Goal: Check status: Check status

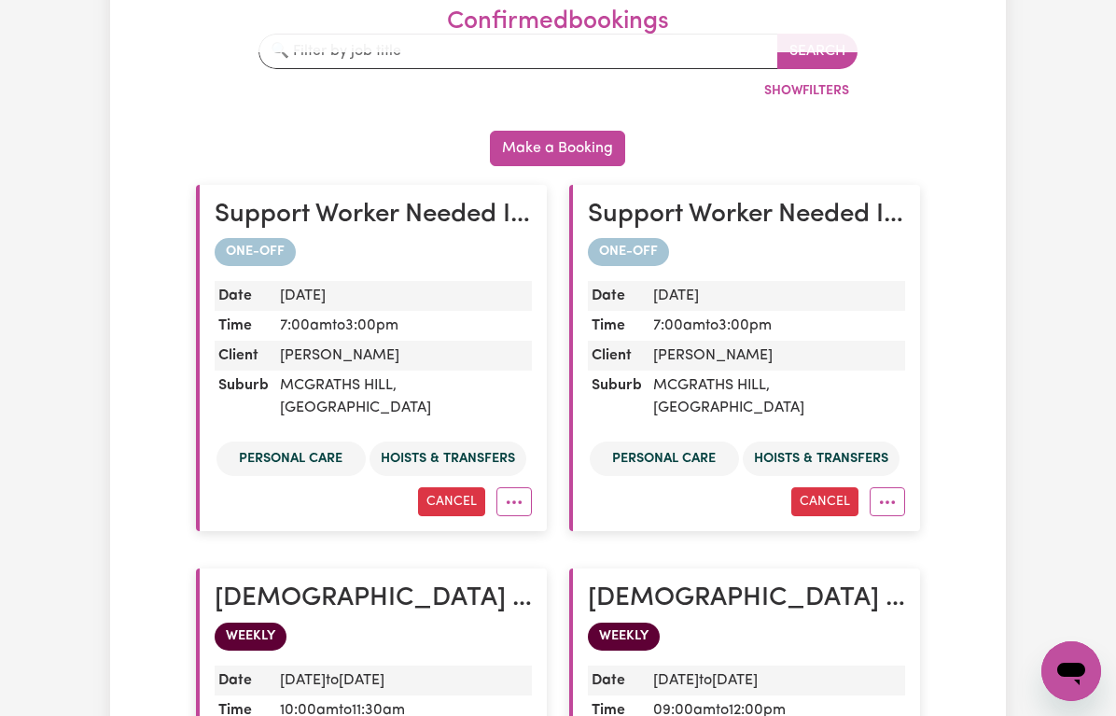
scroll to position [381, 0]
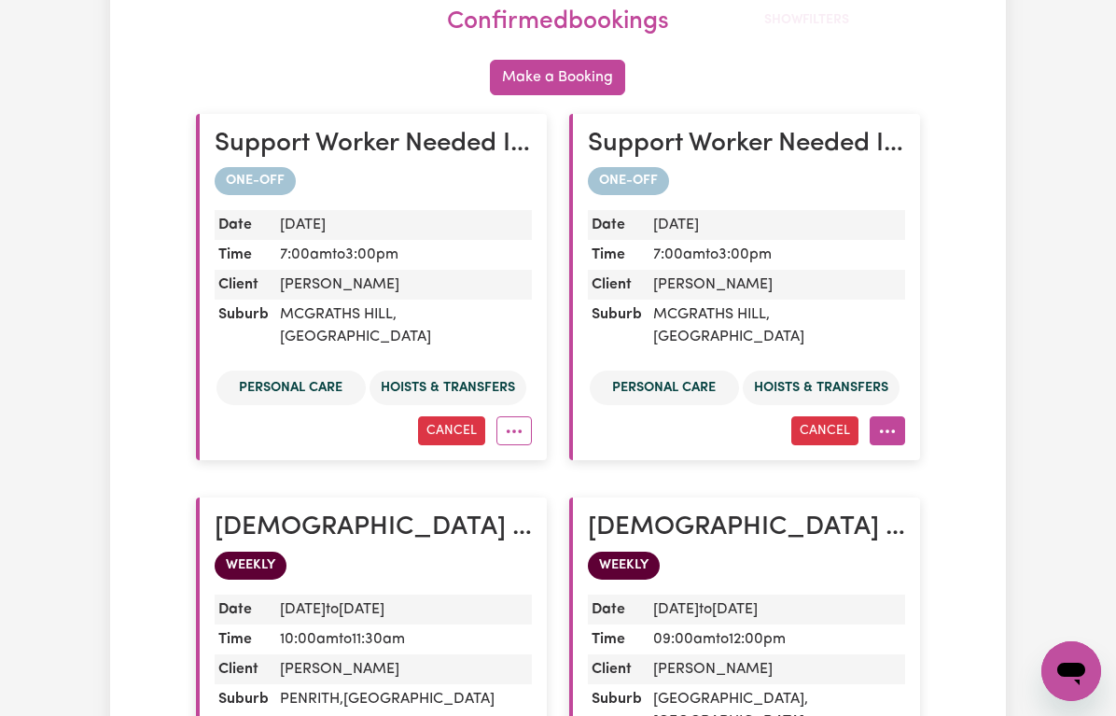
click at [905, 416] on button "More options" at bounding box center [887, 430] width 35 height 29
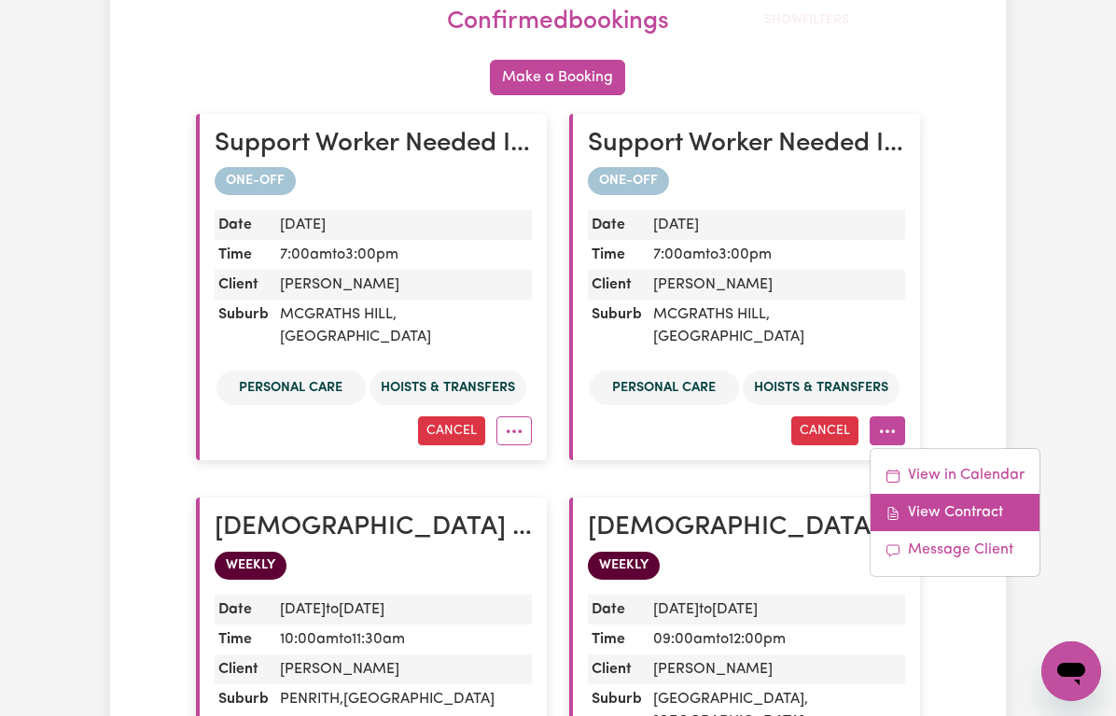
click at [1004, 494] on link "View Contract" at bounding box center [955, 512] width 169 height 37
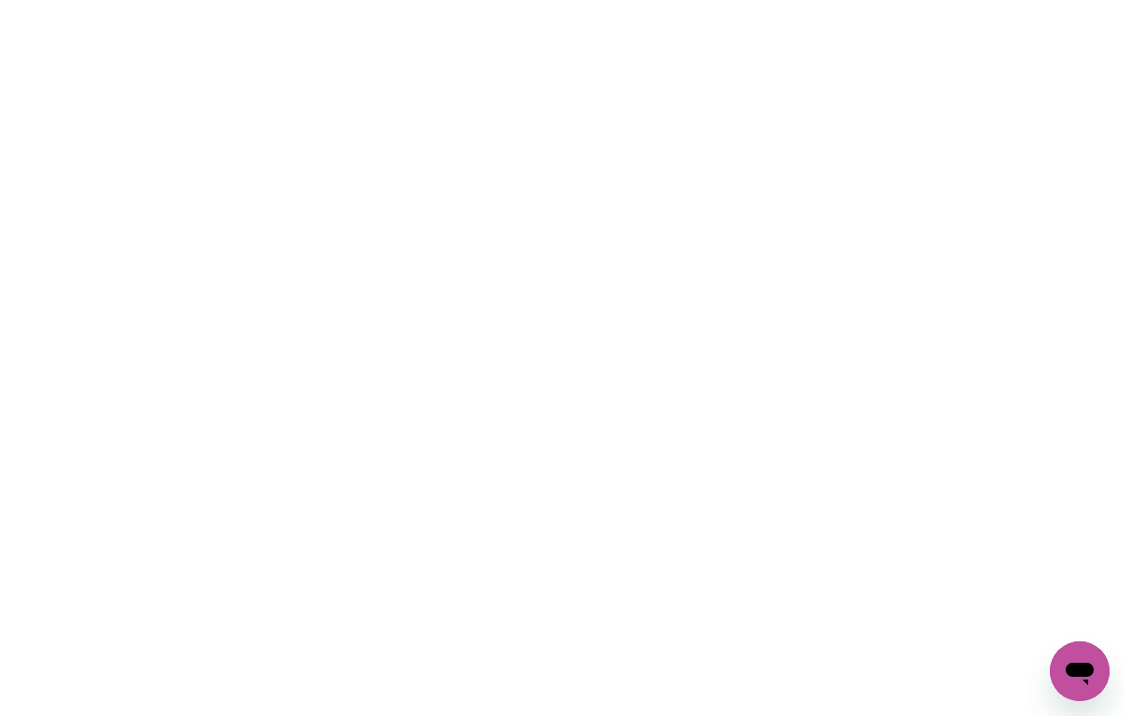
scroll to position [0, 0]
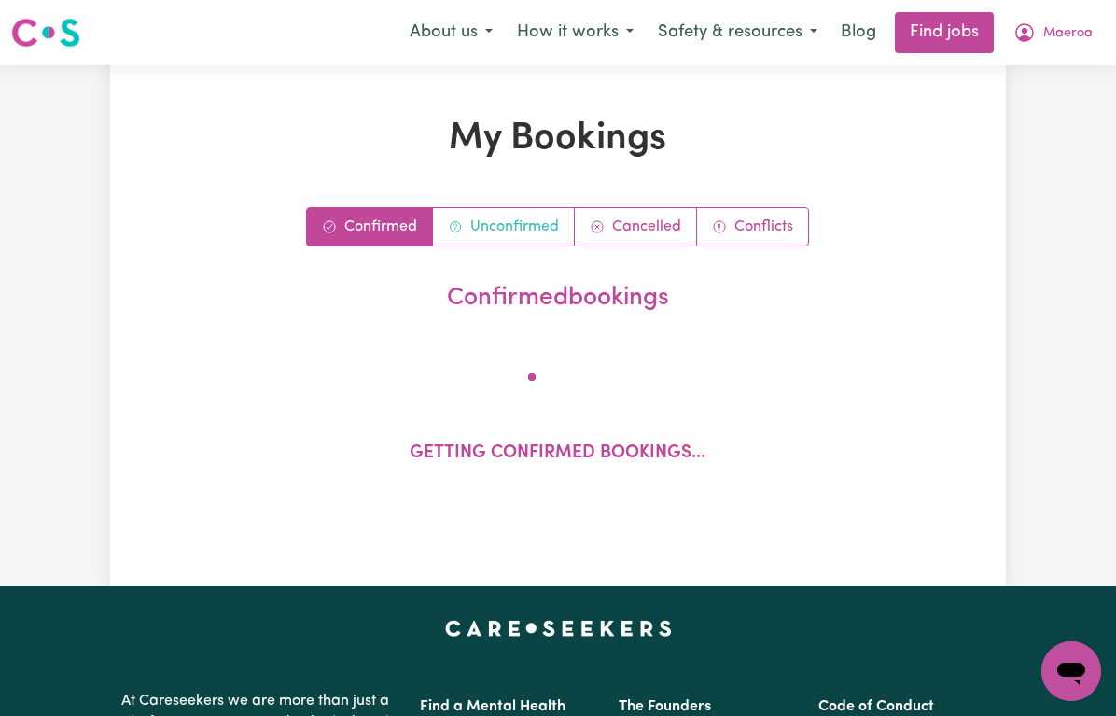
click at [509, 229] on link "Unconfirmed" at bounding box center [504, 226] width 142 height 37
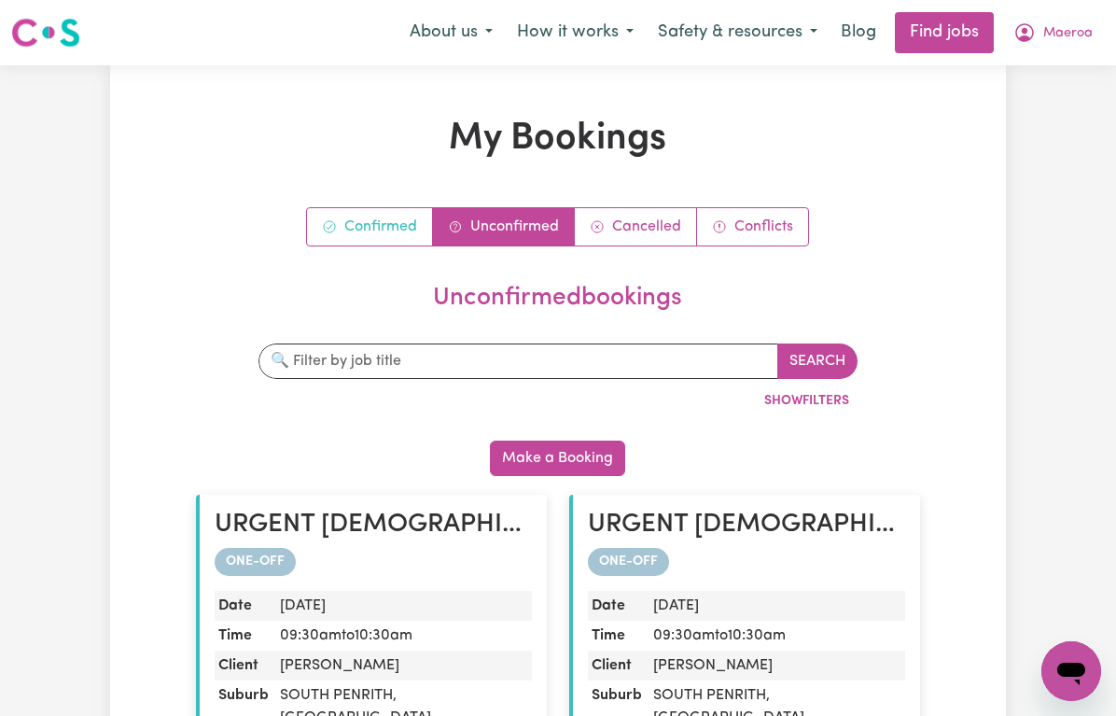
click at [372, 218] on link "Confirmed" at bounding box center [370, 226] width 126 height 37
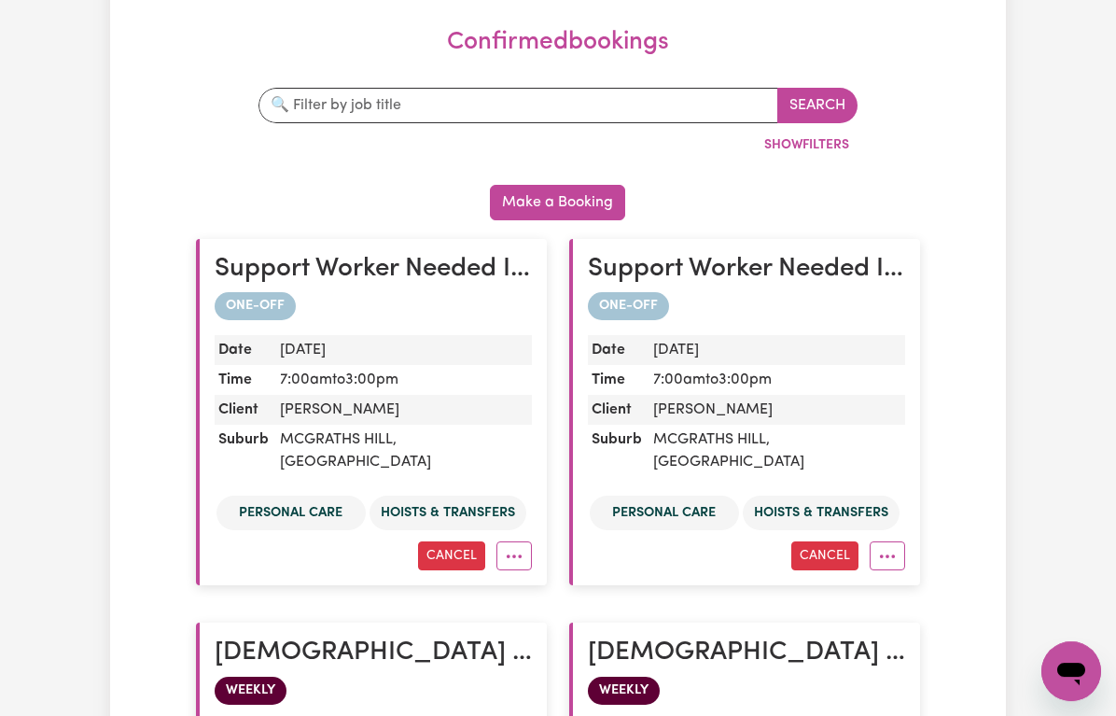
scroll to position [286, 0]
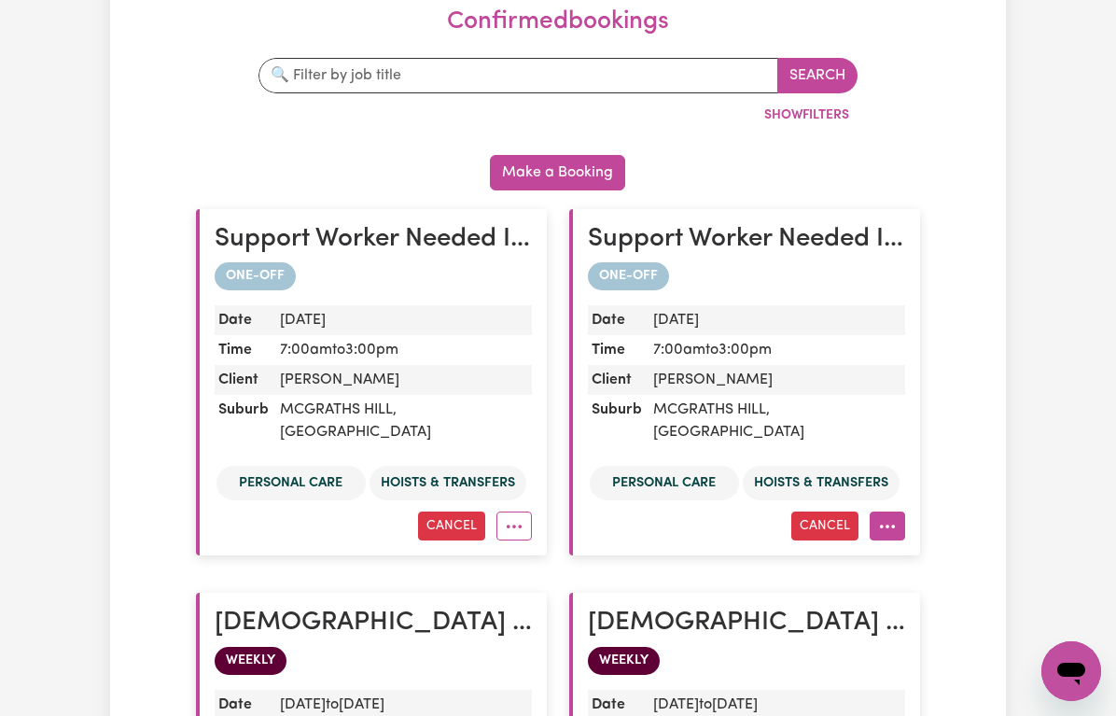
click at [884, 524] on circle "More options" at bounding box center [882, 526] width 4 height 4
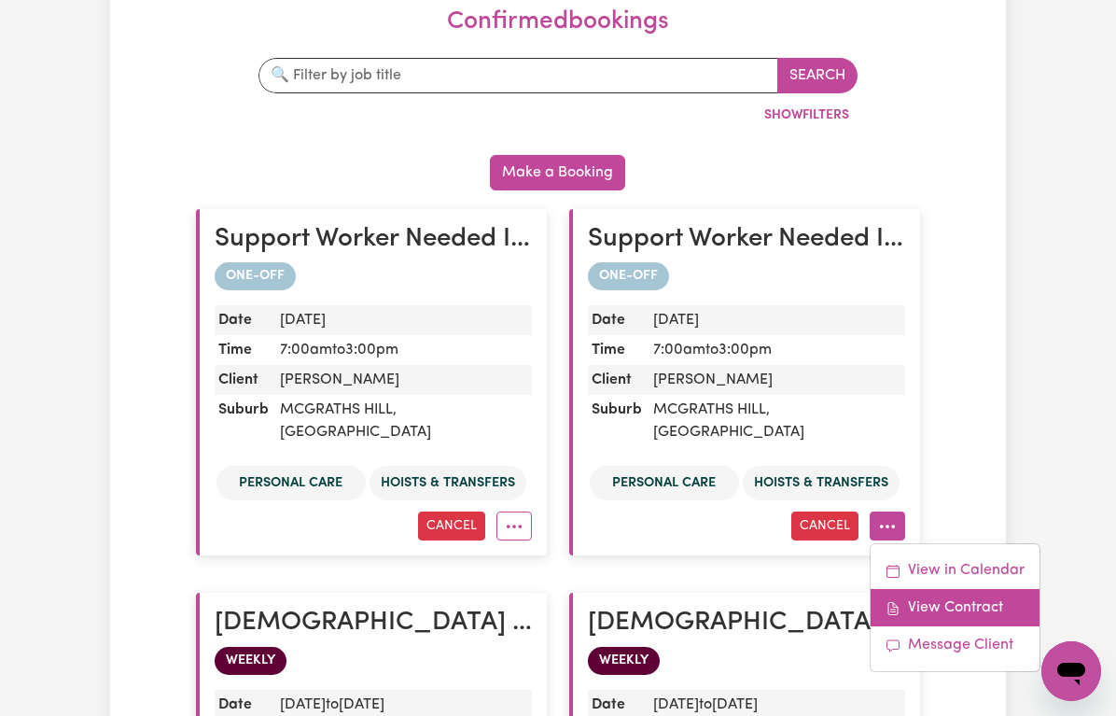
click at [1011, 589] on link "View Contract" at bounding box center [955, 607] width 169 height 37
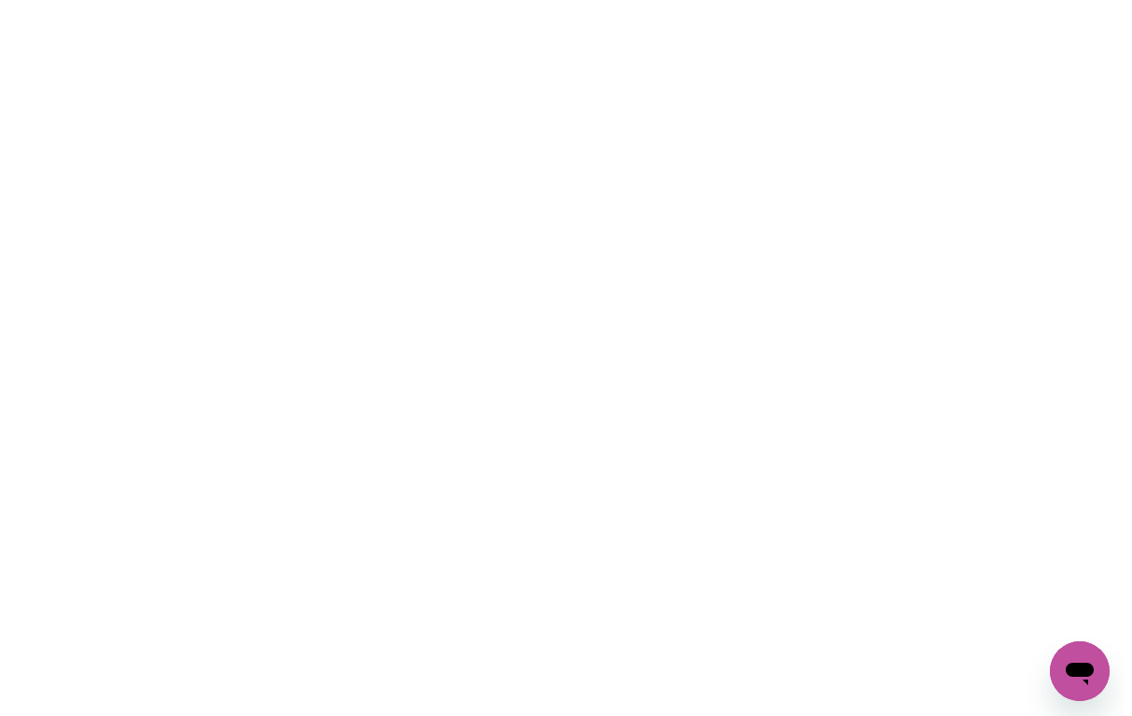
scroll to position [0, 0]
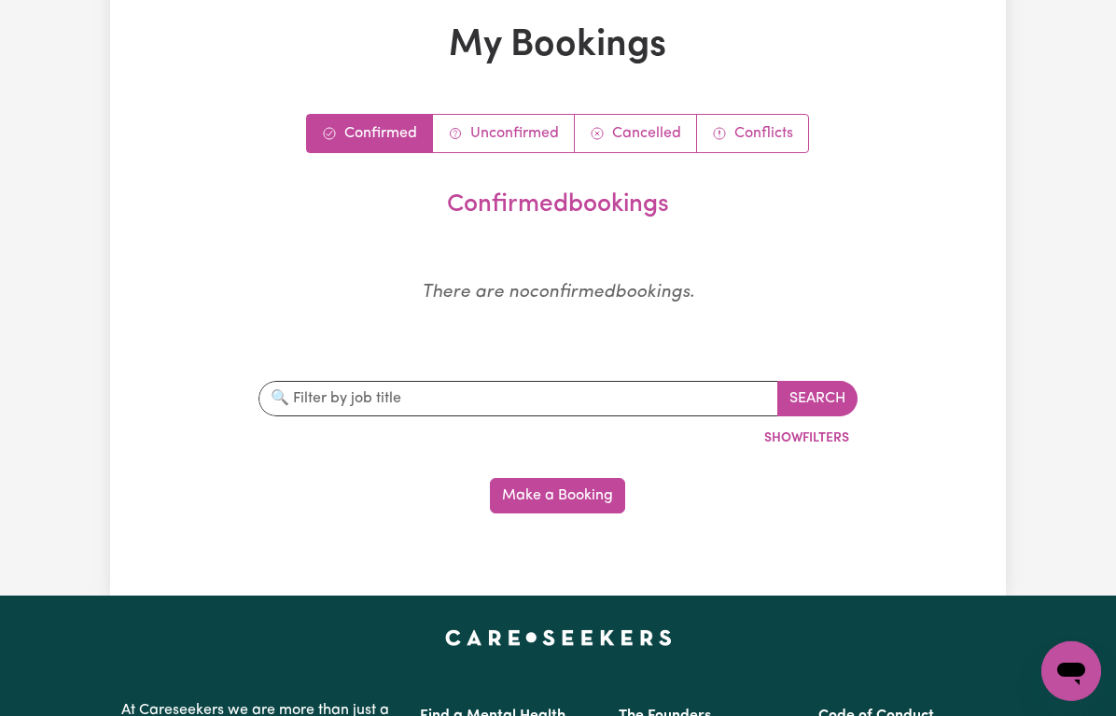
scroll to position [190, 0]
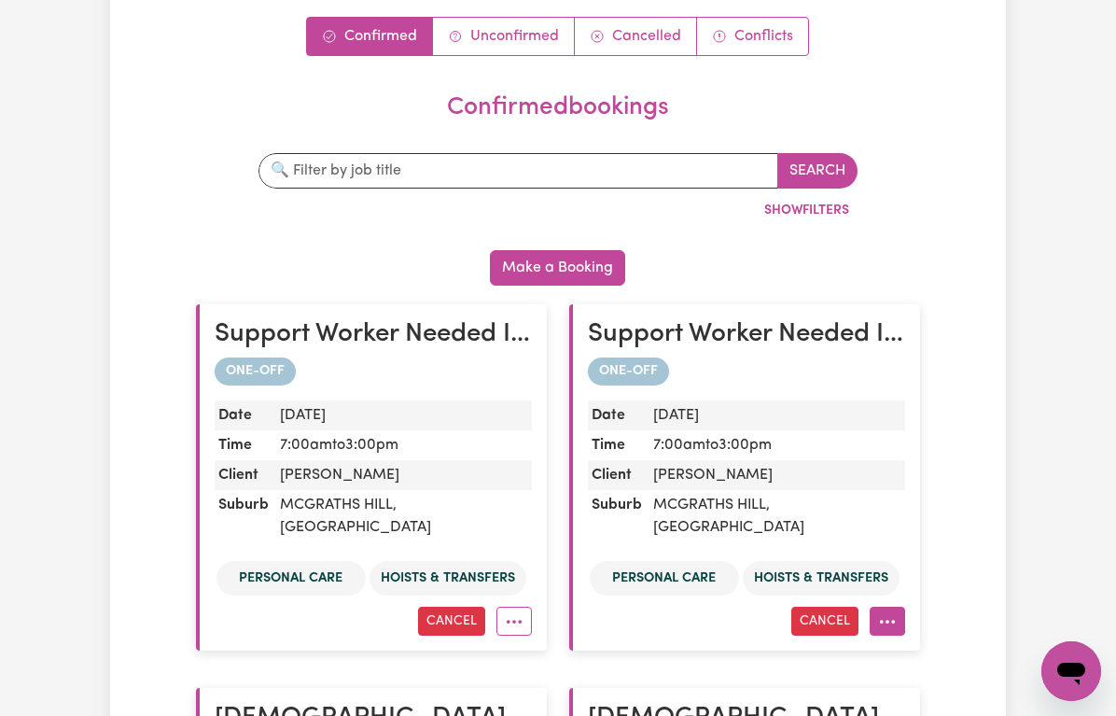
click at [905, 607] on button "More options" at bounding box center [887, 621] width 35 height 29
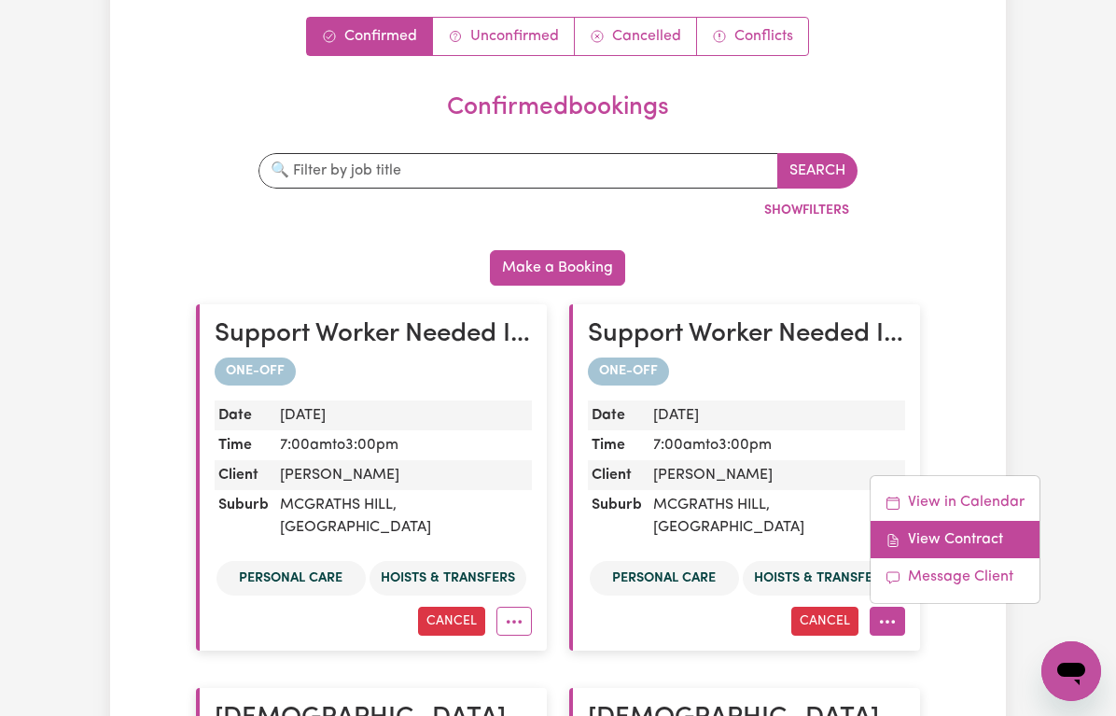
click at [1035, 521] on link "View Contract" at bounding box center [955, 539] width 169 height 37
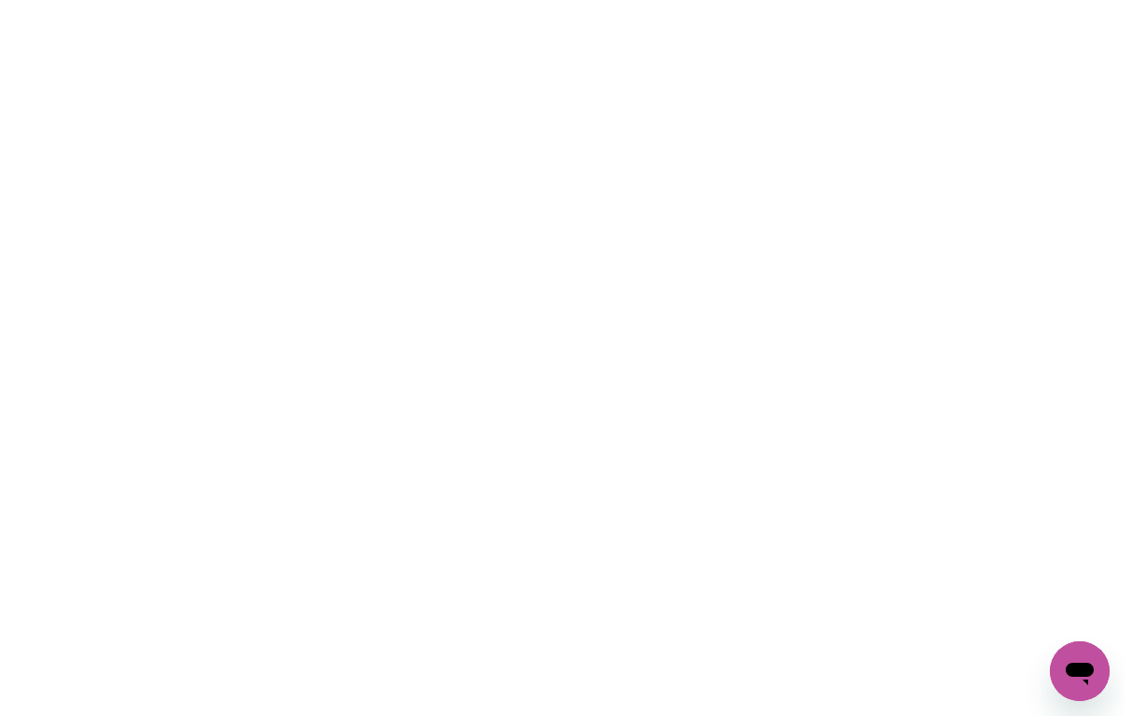
scroll to position [0, 0]
